Goal: Navigation & Orientation: Find specific page/section

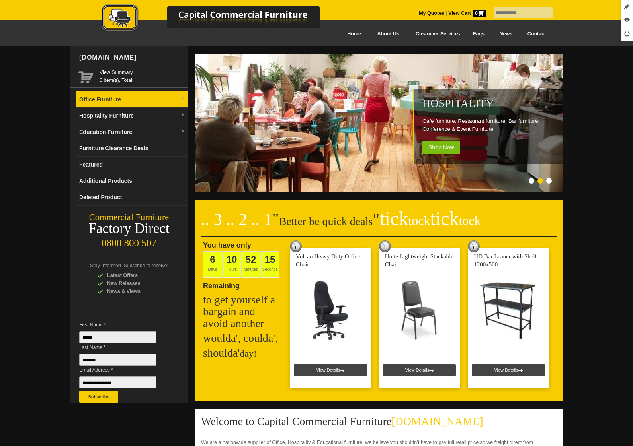
click at [144, 104] on link "Office Furniture" at bounding box center [132, 100] width 112 height 16
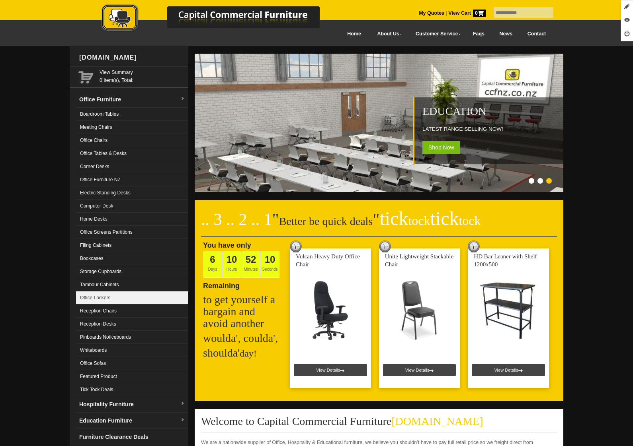
click at [114, 298] on link "Office Lockers" at bounding box center [132, 298] width 112 height 13
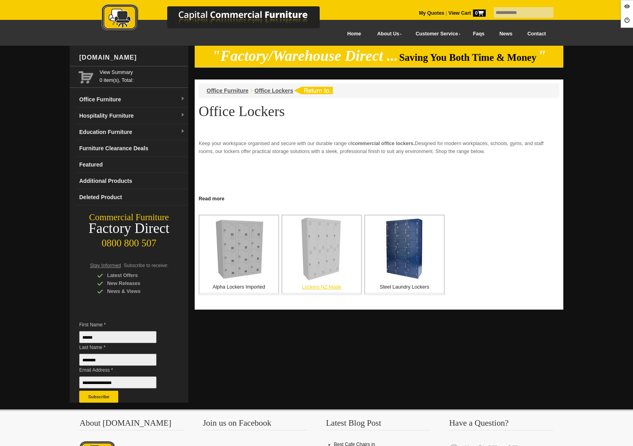
click at [324, 271] on img at bounding box center [321, 250] width 42 height 64
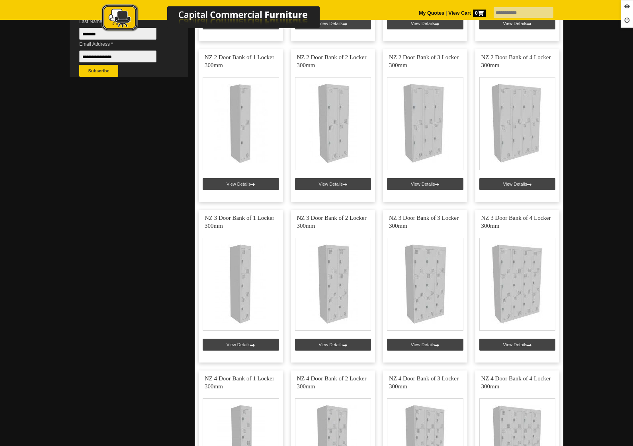
scroll to position [431, 0]
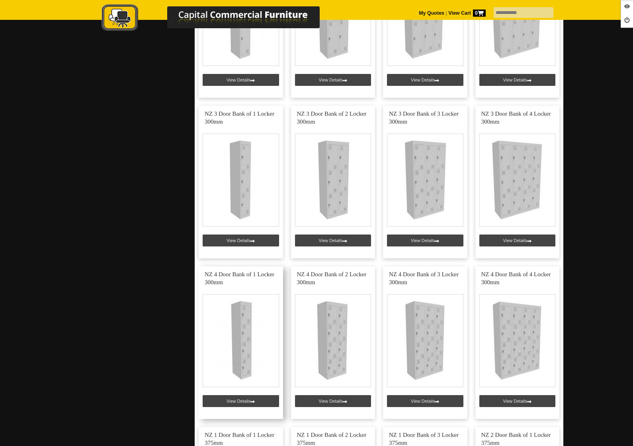
click at [253, 398] on link at bounding box center [241, 343] width 84 height 153
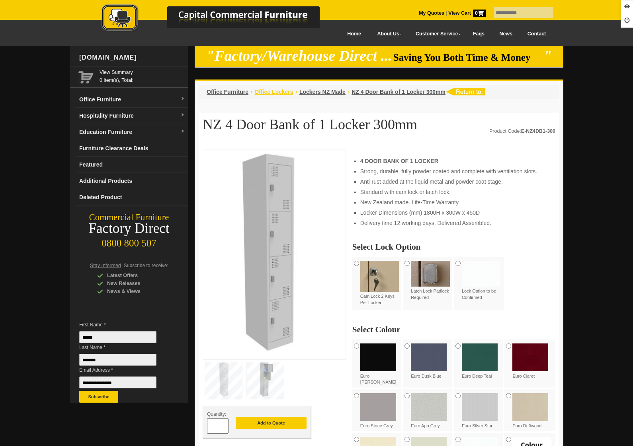
click at [278, 92] on span "Office Lockers" at bounding box center [273, 92] width 39 height 6
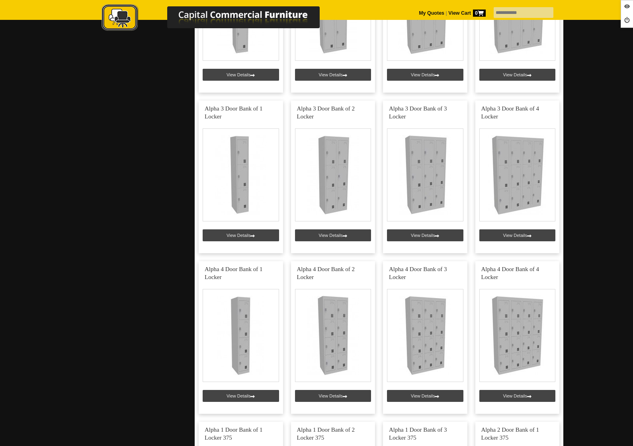
scroll to position [468, 0]
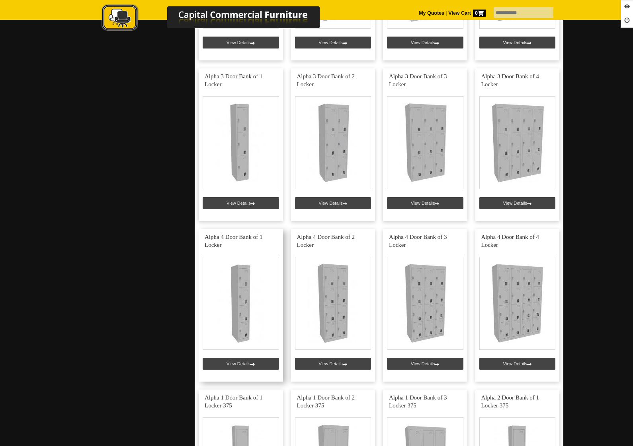
click at [248, 367] on link at bounding box center [241, 305] width 84 height 153
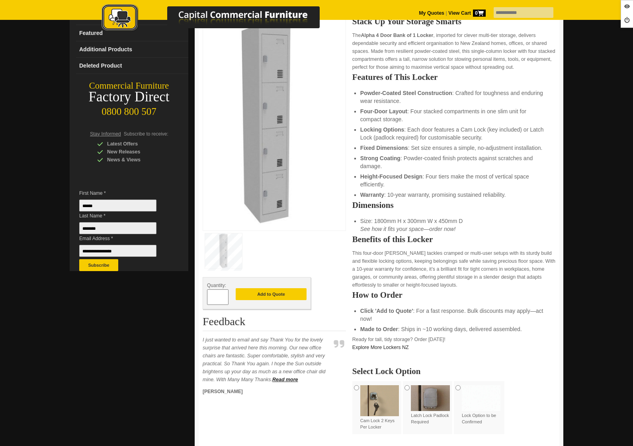
scroll to position [6, 0]
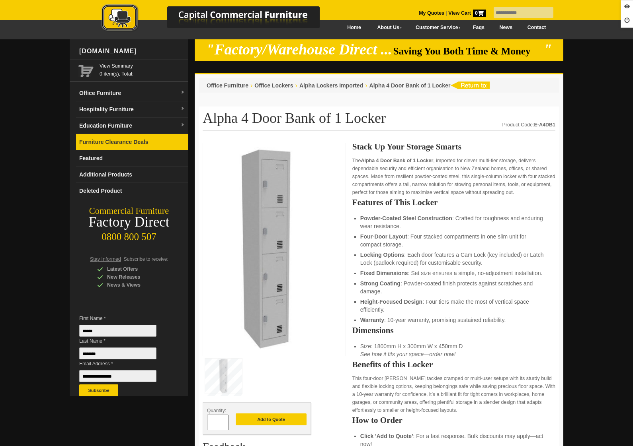
click at [99, 138] on link "Furniture Clearance Deals" at bounding box center [132, 142] width 112 height 16
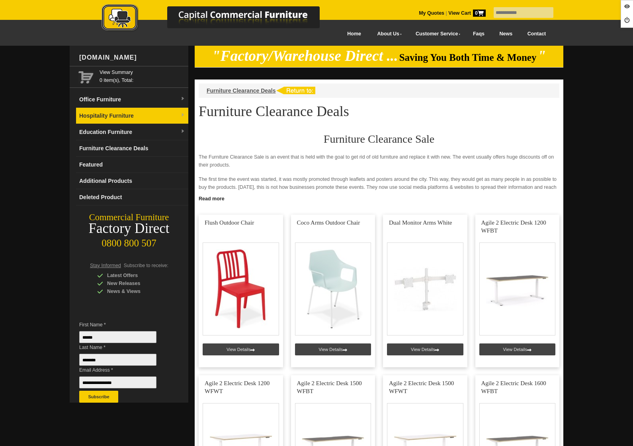
click at [130, 117] on link "Hospitality Furniture" at bounding box center [132, 116] width 112 height 16
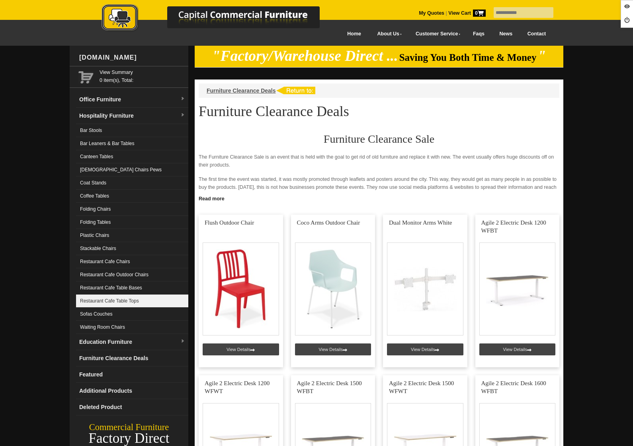
click at [140, 302] on link "Restaurant Cafe Table Tops" at bounding box center [132, 301] width 112 height 13
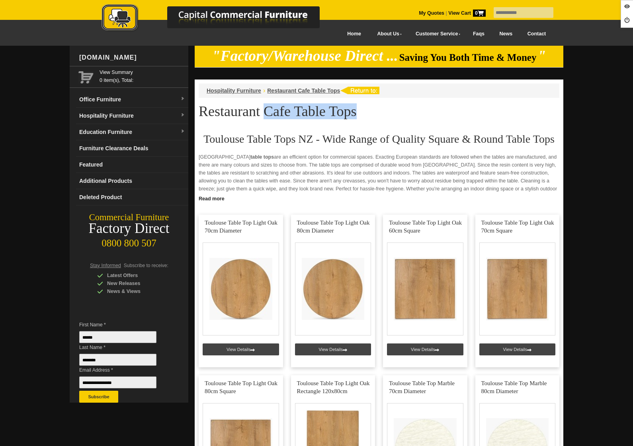
drag, startPoint x: 329, startPoint y: 111, endPoint x: 271, endPoint y: 107, distance: 57.5
click at [257, 107] on h1 "Restaurant Cafe Table Tops" at bounding box center [379, 111] width 361 height 15
